Goal: Task Accomplishment & Management: Use online tool/utility

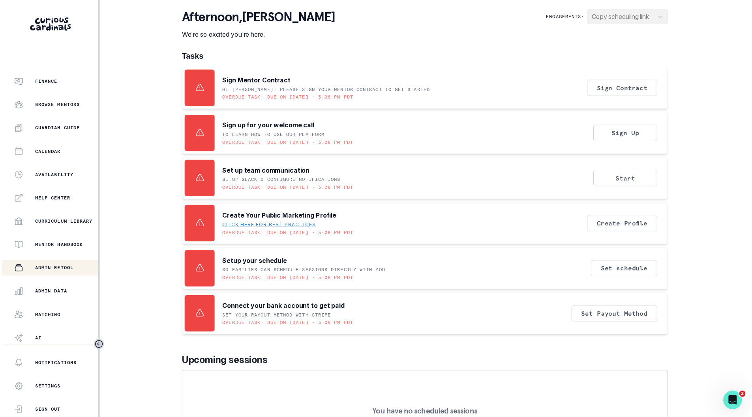
scroll to position [61, 0]
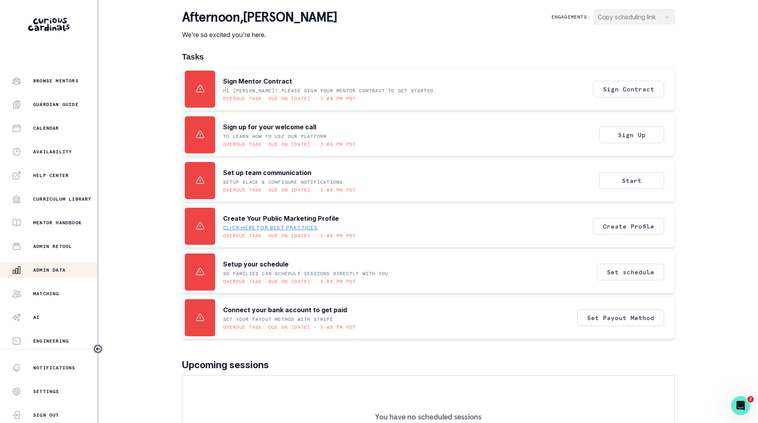
click at [49, 269] on p "Admin Data" at bounding box center [49, 270] width 32 height 6
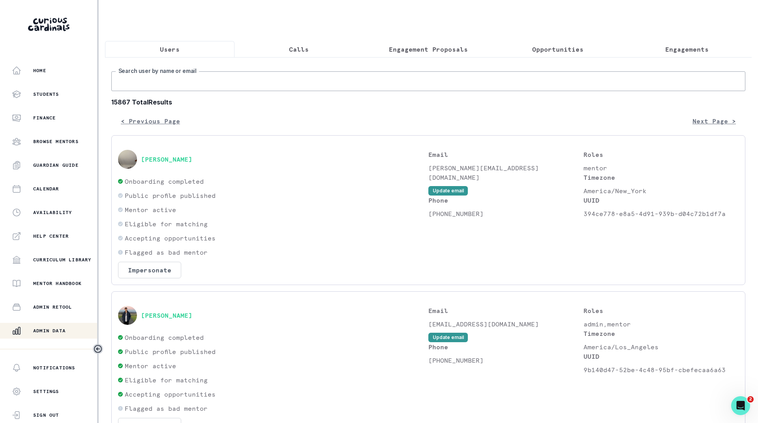
click at [176, 91] on input "Search user by name or email" at bounding box center [428, 81] width 634 height 20
paste input "[PERSON_NAME]"
type input "[PERSON_NAME]"
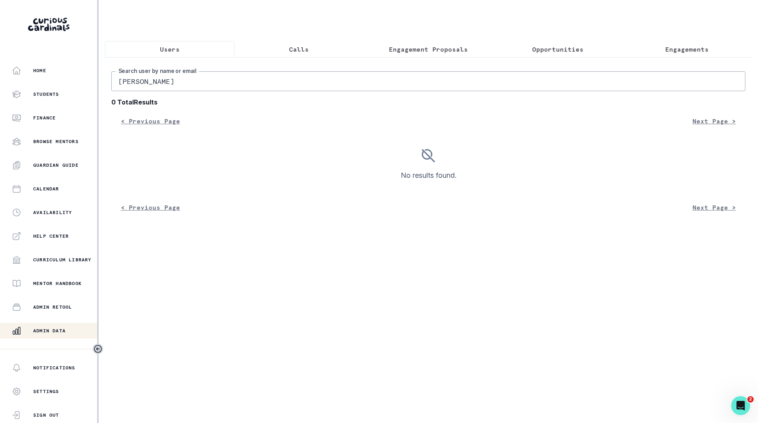
click at [207, 90] on input "[PERSON_NAME]" at bounding box center [428, 81] width 634 height 20
type input "[PERSON_NAME]"
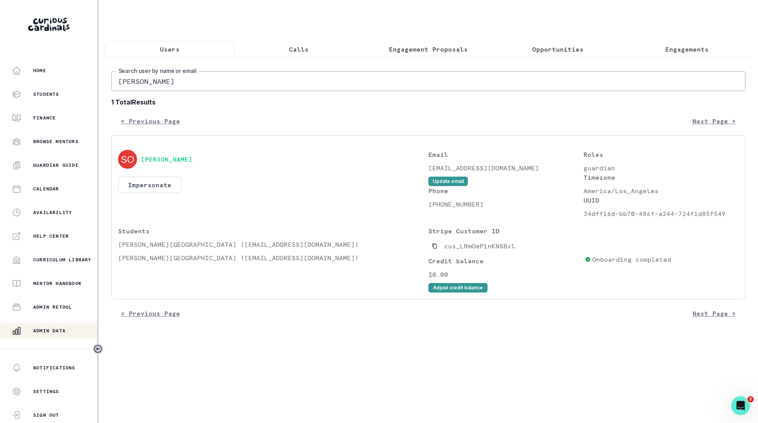
drag, startPoint x: 180, startPoint y: 89, endPoint x: 112, endPoint y: 89, distance: 67.1
click at [112, 89] on input "[PERSON_NAME]" at bounding box center [428, 81] width 634 height 20
drag, startPoint x: 216, startPoint y: 166, endPoint x: 257, endPoint y: 167, distance: 40.6
click at [257, 167] on div "[PERSON_NAME]" at bounding box center [273, 159] width 310 height 19
drag, startPoint x: 225, startPoint y: 168, endPoint x: 236, endPoint y: 137, distance: 33.2
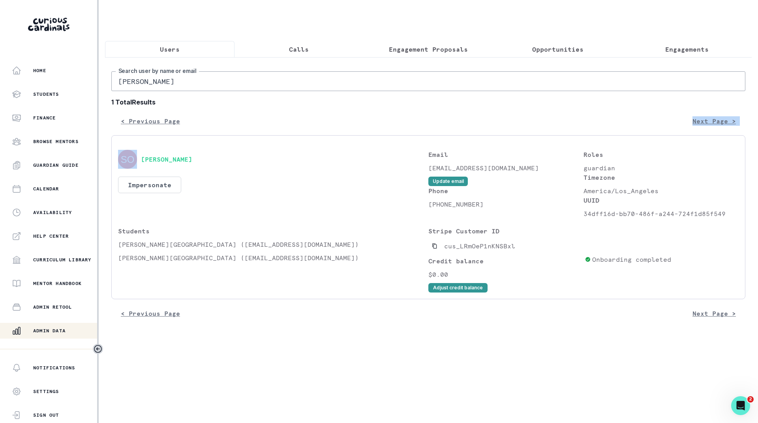
click at [236, 137] on div "[PERSON_NAME] Search user by name or email 1 Total Results < Previous Page Next…" at bounding box center [428, 196] width 634 height 250
click at [250, 175] on div "[PERSON_NAME] Impersonate Confirmation Are you sure? Impersonating means that w…" at bounding box center [273, 184] width 310 height 69
drag, startPoint x: 276, startPoint y: 168, endPoint x: 260, endPoint y: 178, distance: 18.6
click at [231, 185] on div "[PERSON_NAME] Impersonate Confirmation Are you sure? Impersonating means that w…" at bounding box center [273, 184] width 310 height 69
drag, startPoint x: 179, startPoint y: 90, endPoint x: 190, endPoint y: 90, distance: 11.0
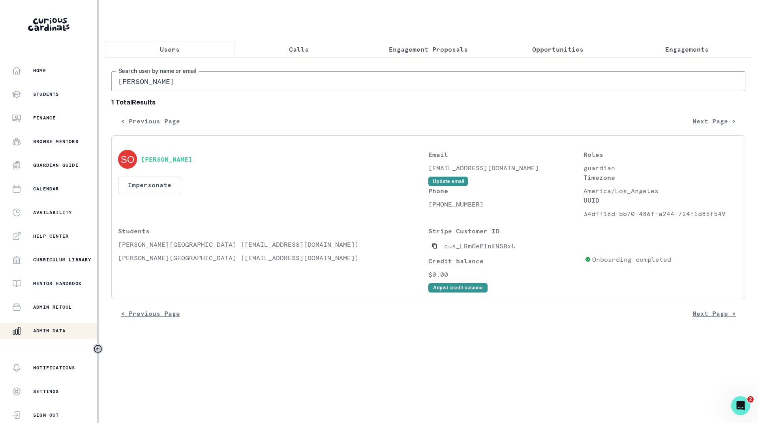
click at [182, 90] on input "[PERSON_NAME]" at bounding box center [428, 81] width 634 height 20
type input "[PERSON_NAME]"
click at [236, 90] on input "[PERSON_NAME]" at bounding box center [428, 81] width 634 height 20
click at [140, 191] on button "Impersonate" at bounding box center [149, 185] width 63 height 17
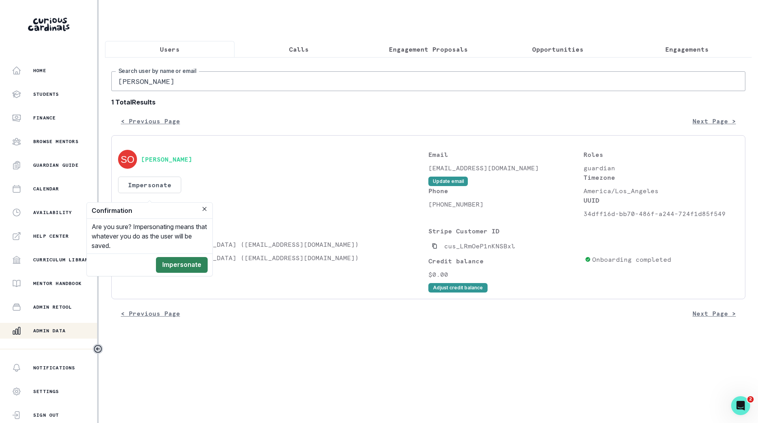
click at [183, 265] on button "Impersonate" at bounding box center [182, 265] width 52 height 16
